Goal: Task Accomplishment & Management: Manage account settings

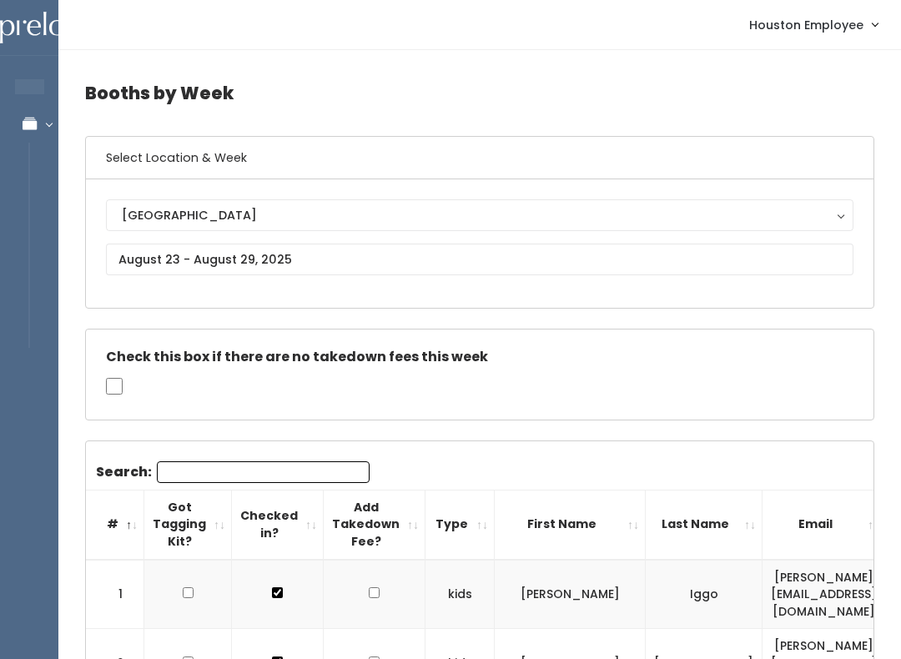
scroll to position [0, 314]
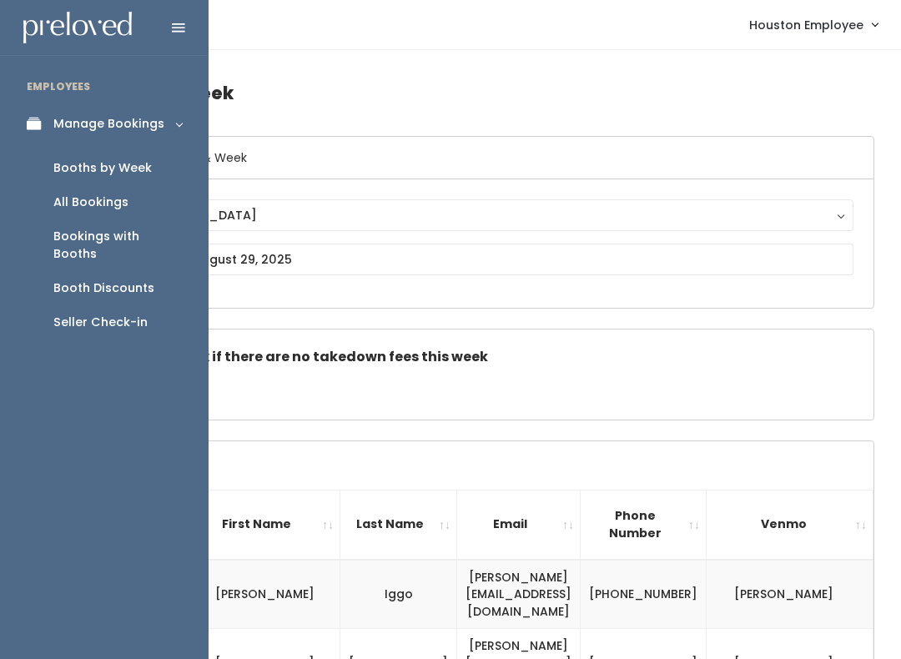
click at [30, 135] on link "Manage Bookings" at bounding box center [104, 124] width 209 height 38
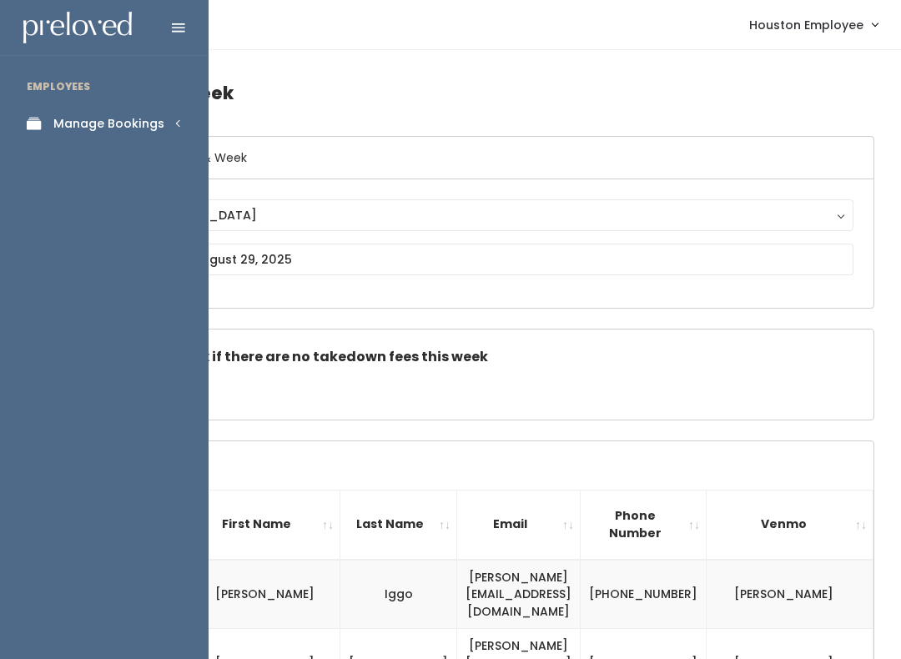
click at [140, 124] on div "Manage Bookings" at bounding box center [108, 124] width 111 height 18
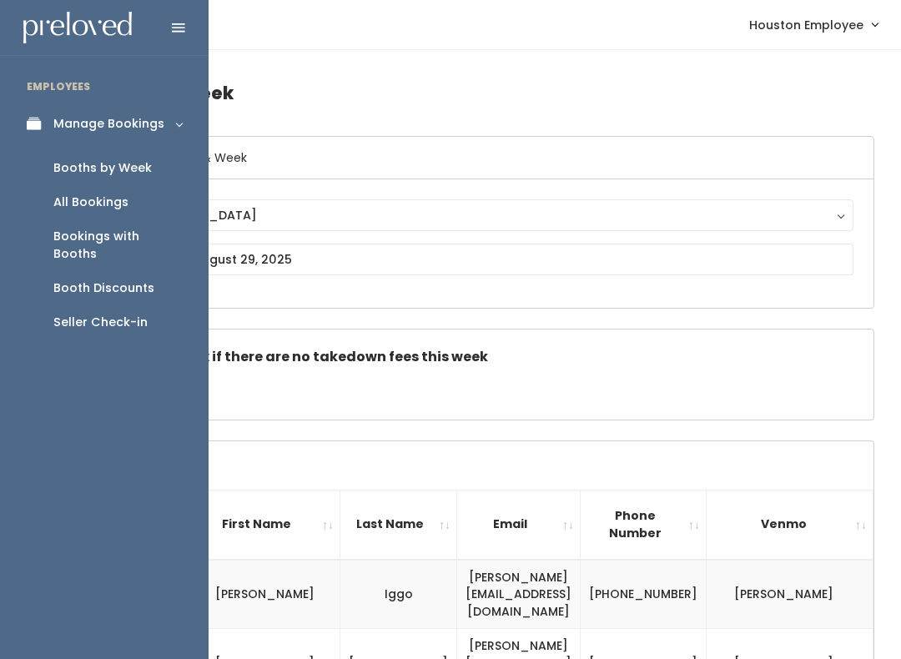
click at [118, 159] on div "Booths by Week" at bounding box center [102, 168] width 98 height 18
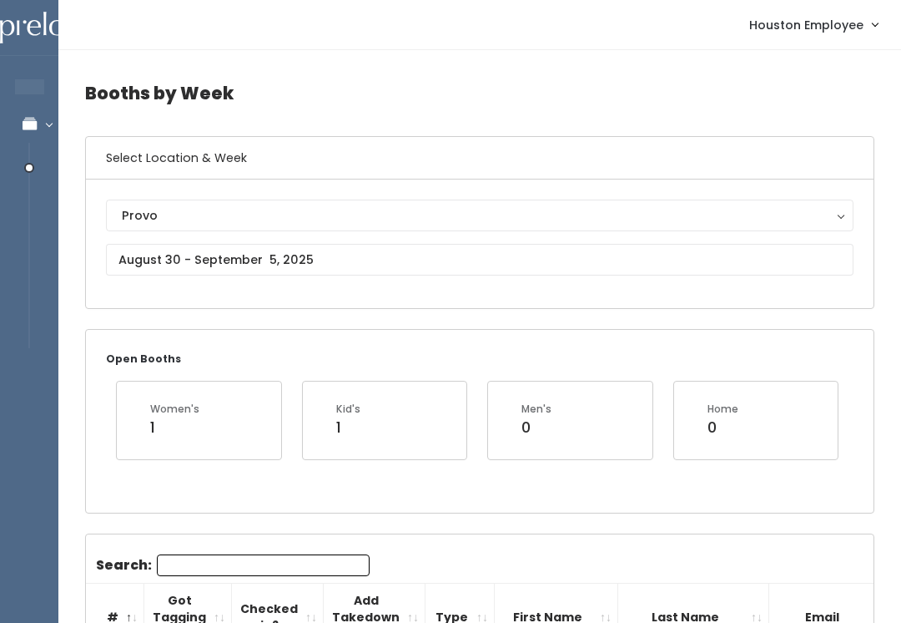
click at [564, 221] on div "Provo" at bounding box center [480, 215] width 716 height 18
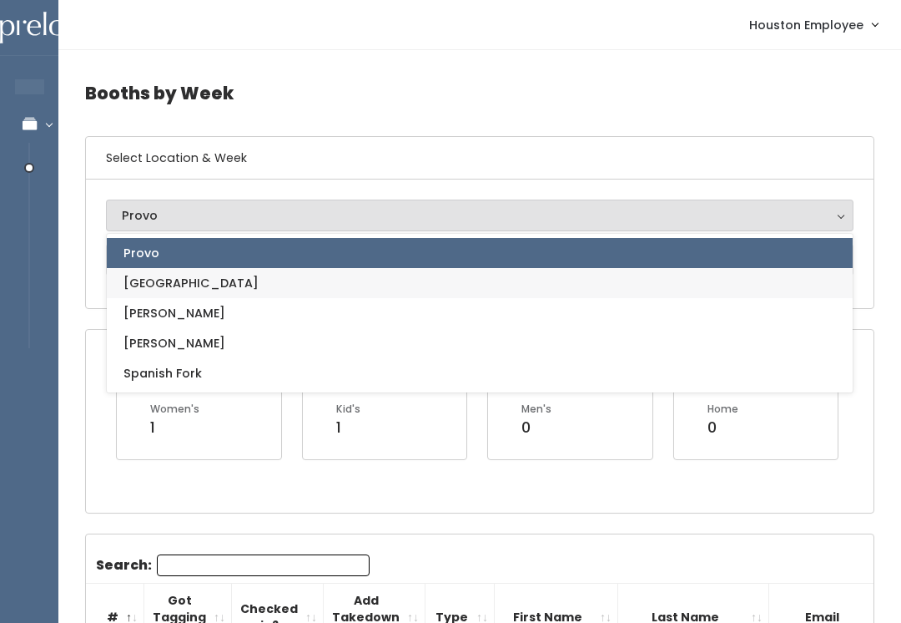
click at [159, 290] on span "[GEOGRAPHIC_DATA]" at bounding box center [191, 283] width 135 height 18
select select "5"
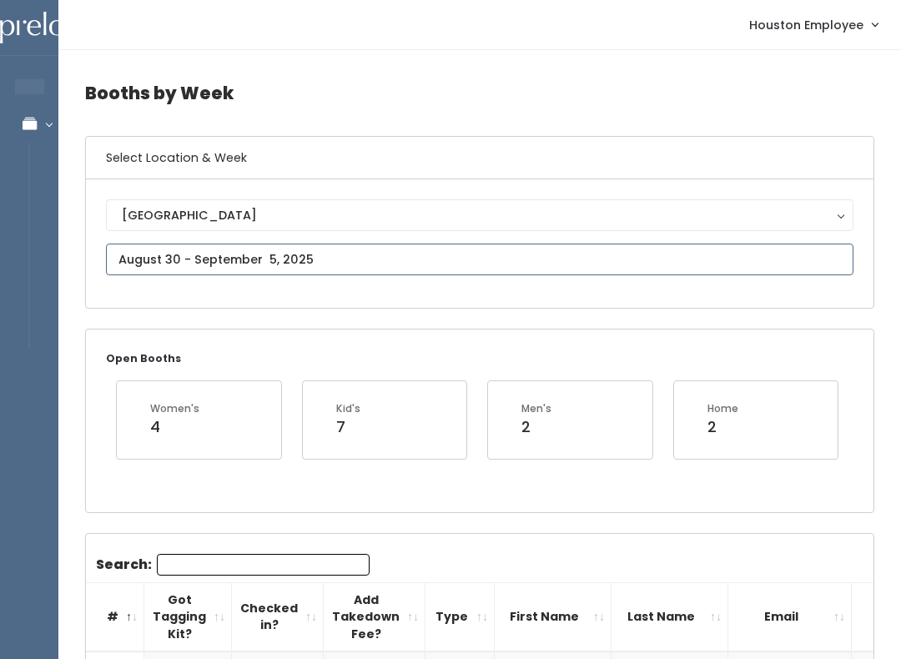
click at [544, 245] on input "text" at bounding box center [480, 260] width 748 height 32
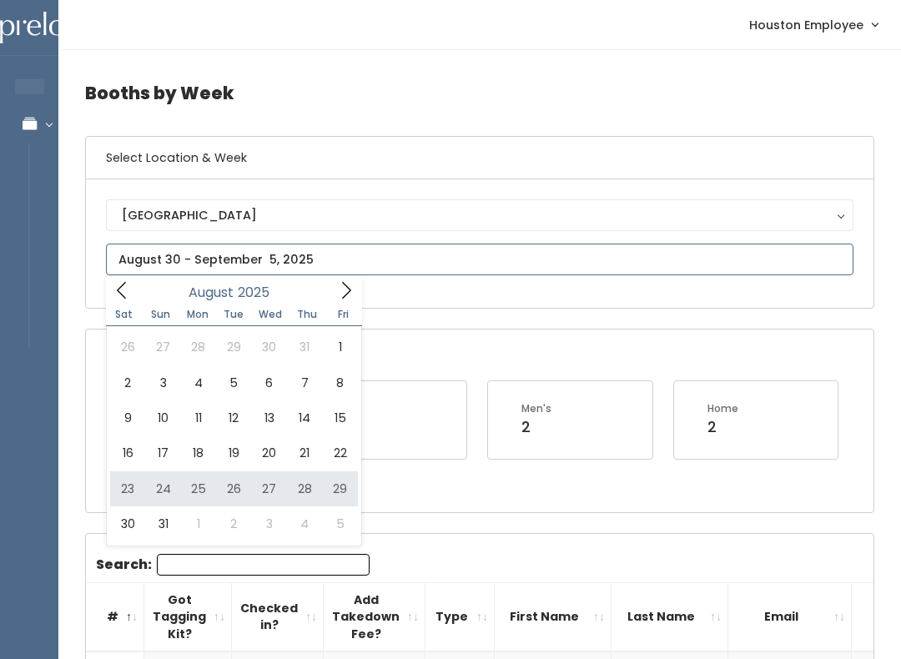
type input "August 23 to August 29"
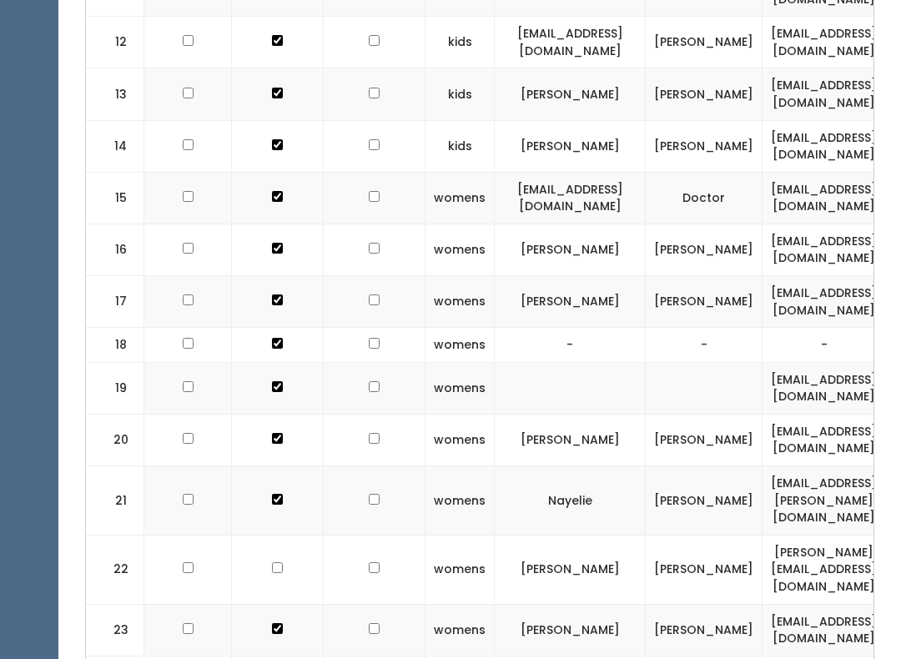
scroll to position [1225, 0]
